Goal: Task Accomplishment & Management: Use online tool/utility

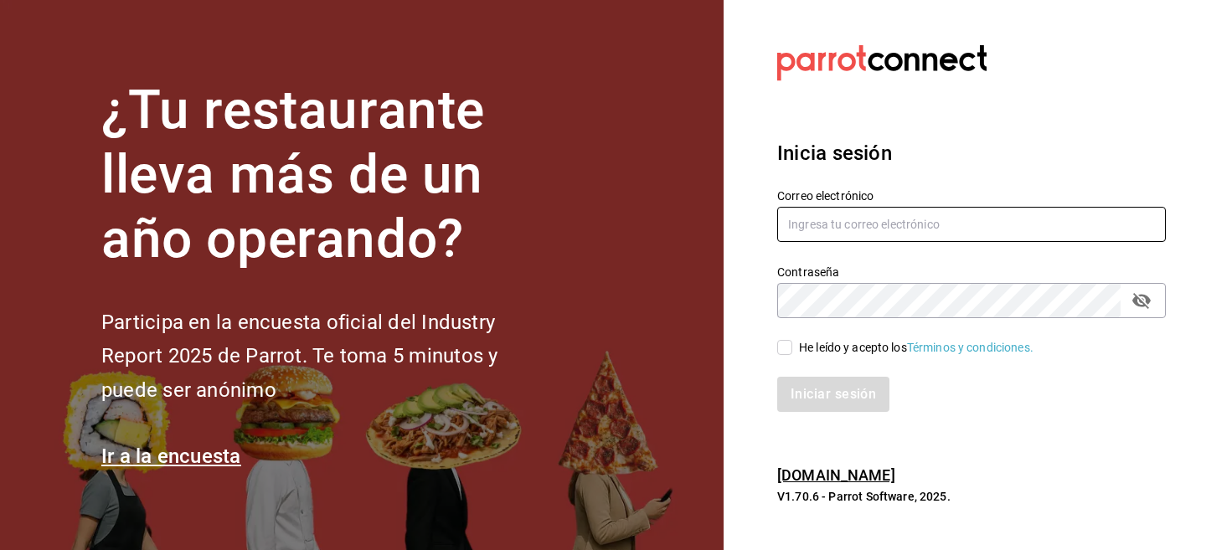
type input "[EMAIL_ADDRESS][DOMAIN_NAME]"
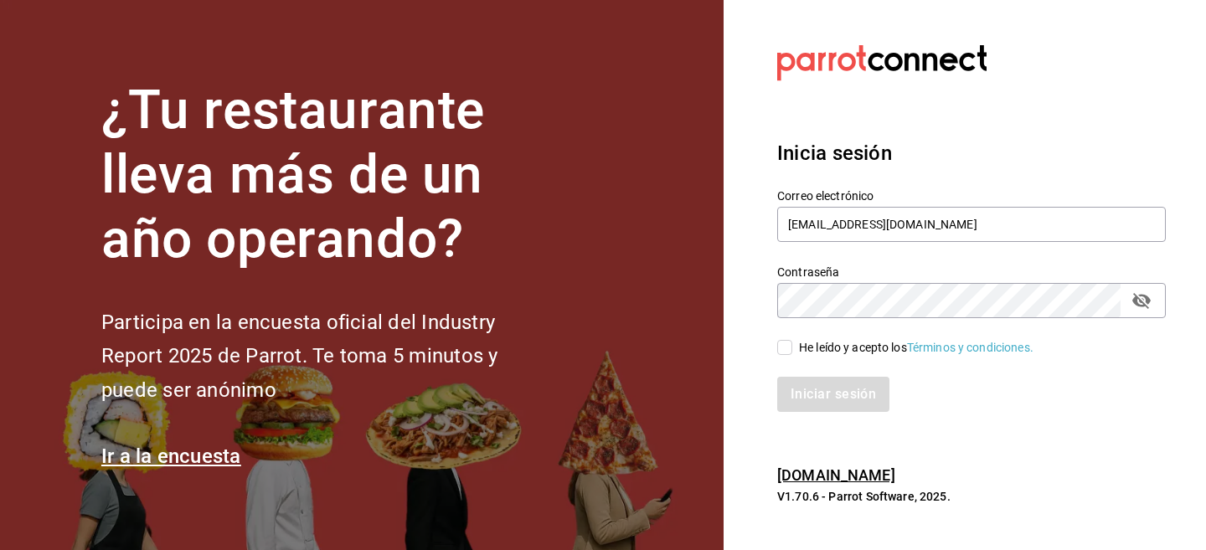
click at [788, 348] on input "He leído y acepto los Términos y condiciones." at bounding box center [784, 347] width 15 height 15
checkbox input "true"
click at [797, 387] on button "Iniciar sesión" at bounding box center [834, 394] width 114 height 35
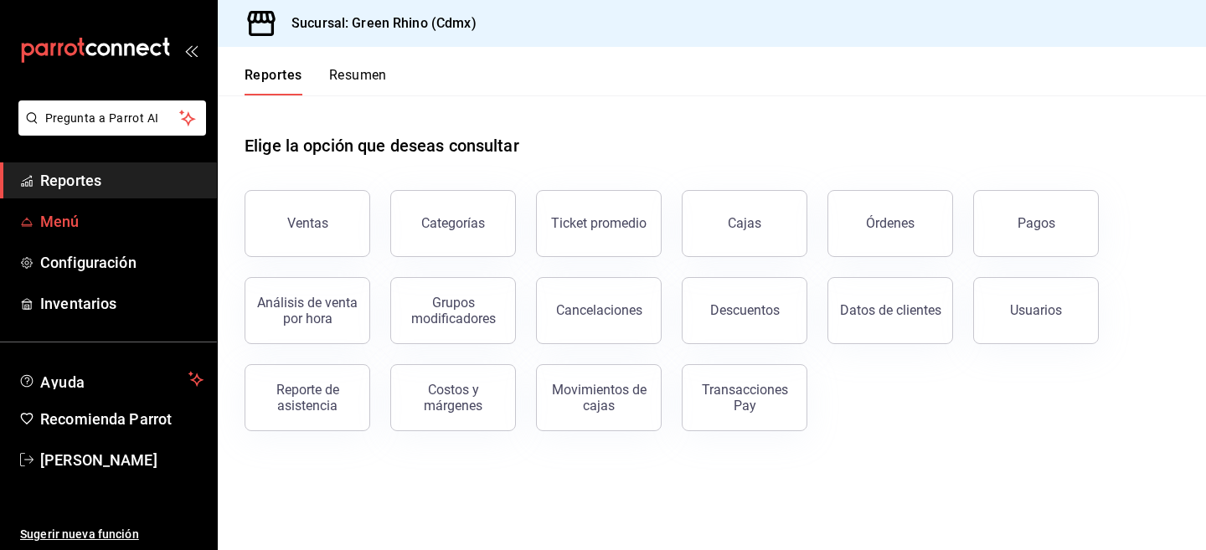
click at [132, 219] on span "Menú" at bounding box center [121, 221] width 163 height 23
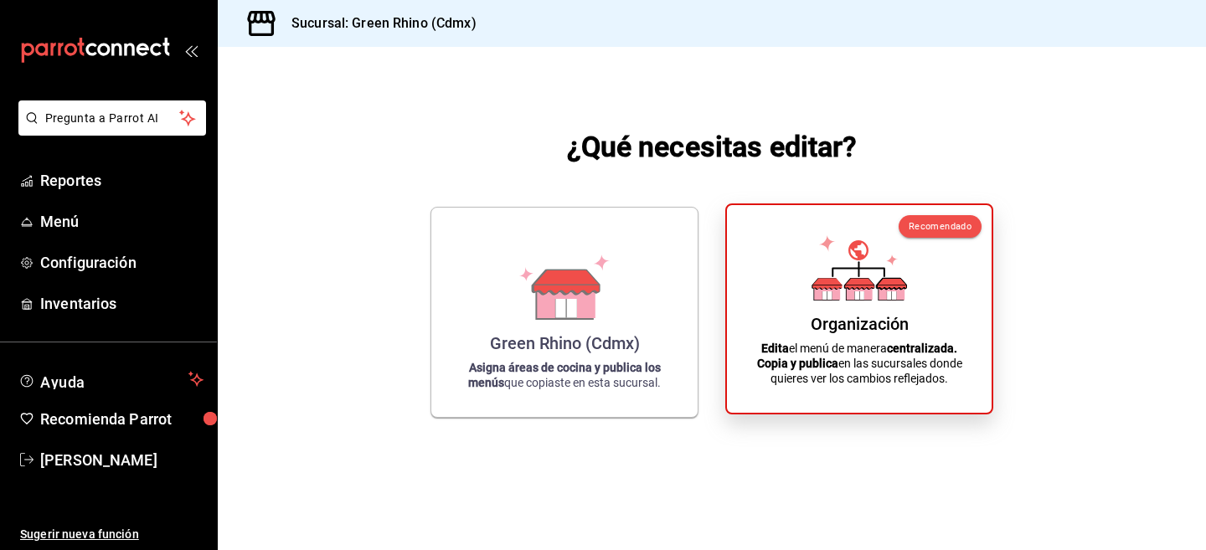
click at [848, 280] on icon at bounding box center [860, 267] width 96 height 65
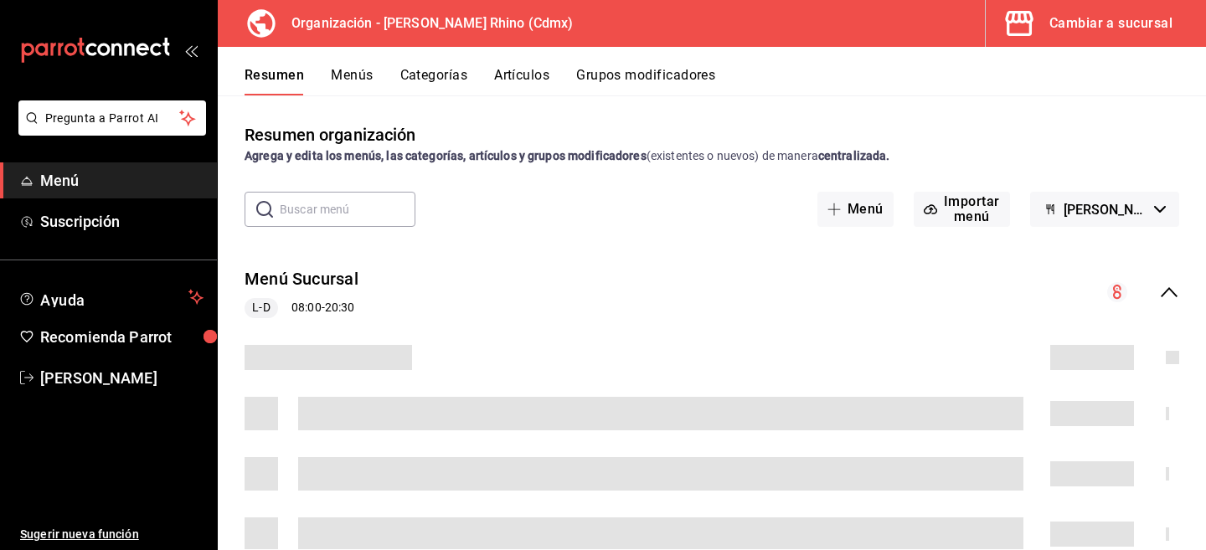
click at [509, 72] on button "Artículos" at bounding box center [521, 81] width 55 height 28
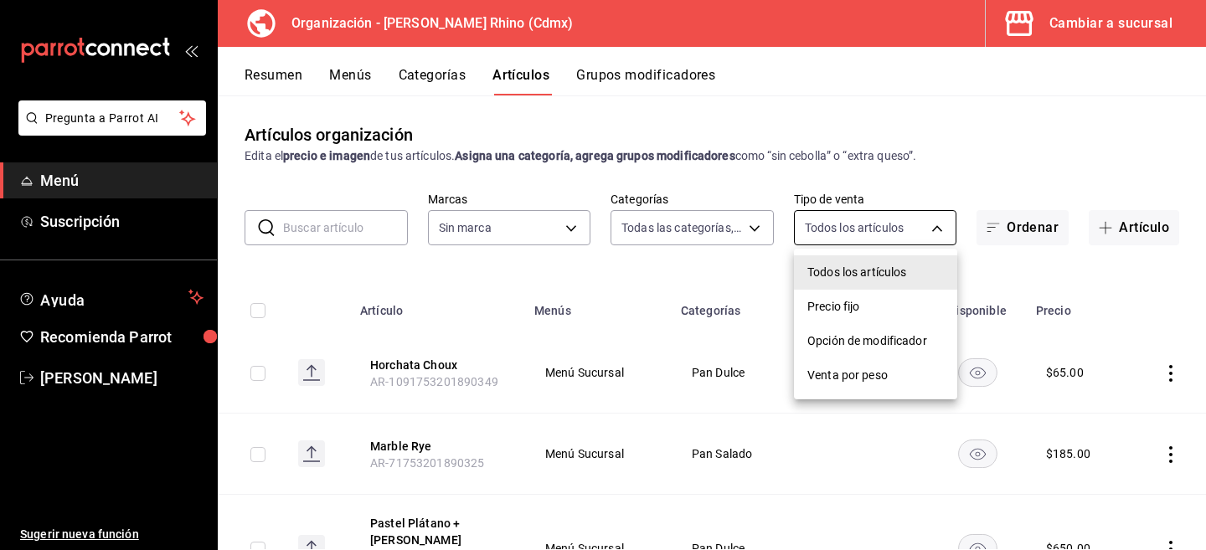
click at [844, 227] on body "Pregunta a Parrot AI Menú Suscripción Ayuda Recomienda Parrot [PERSON_NAME] Sug…" at bounding box center [603, 275] width 1206 height 550
type input "a63415d0-f08f-4da5-93bf-970c3b860b08,be571465-ace9-4e63-97a2-0382f1ecc6c2,096c3…"
type input "718e4269-ab1b-41b6-b1a3-b54ad853307e"
click at [359, 222] on div at bounding box center [603, 275] width 1206 height 550
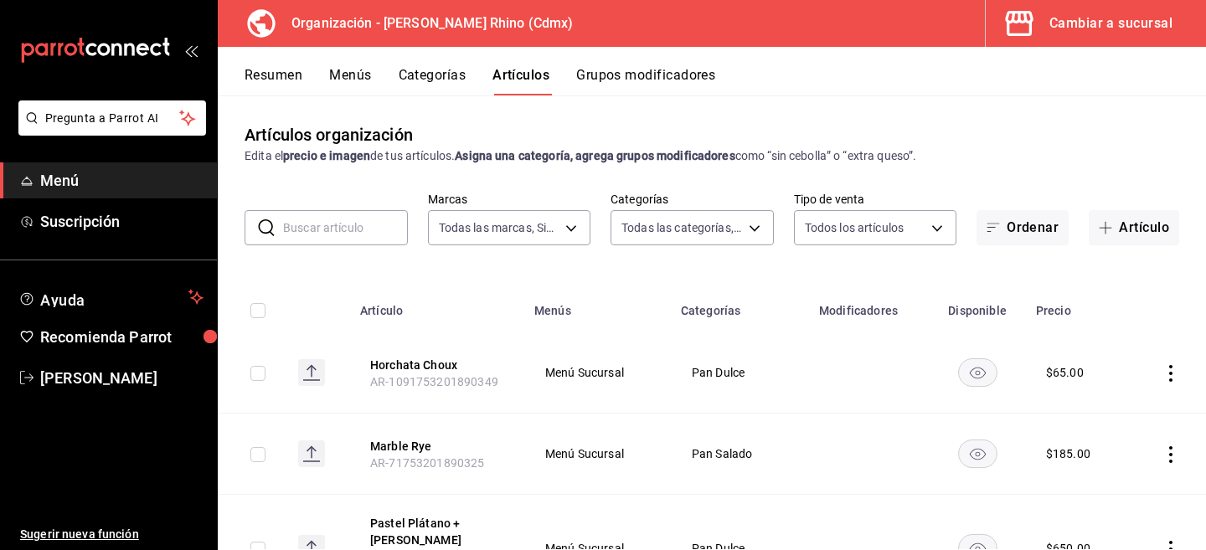
click at [360, 225] on input "text" at bounding box center [345, 228] width 125 height 34
type input "durum"
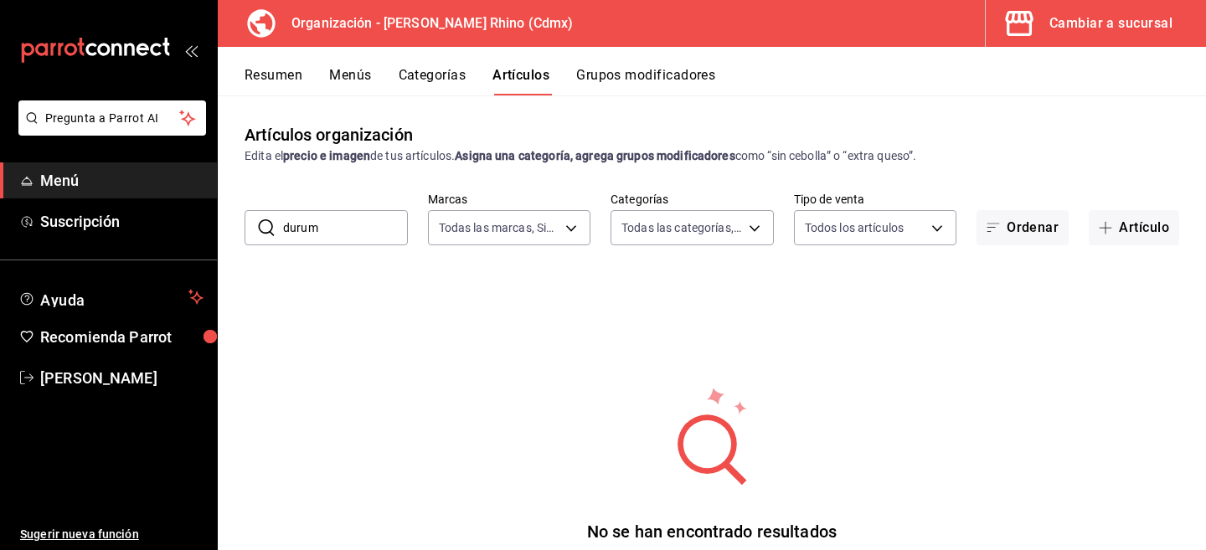
click at [351, 223] on input "durum" at bounding box center [345, 228] width 125 height 34
